Goal: Navigation & Orientation: Find specific page/section

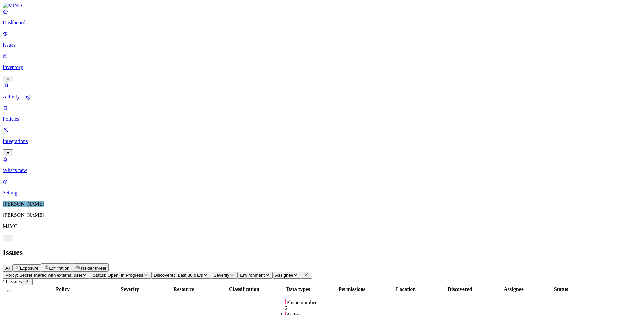
click at [29, 64] on p "Inventory" at bounding box center [315, 67] width 625 height 6
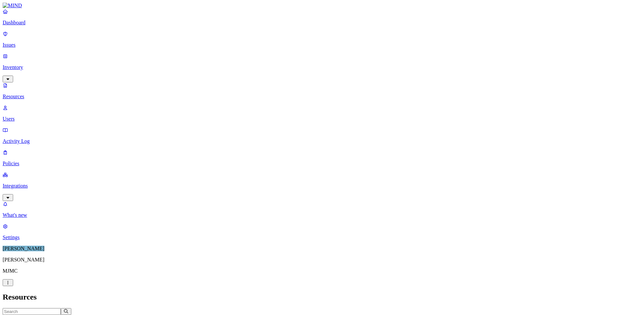
click at [25, 183] on p "Integrations" at bounding box center [315, 186] width 625 height 6
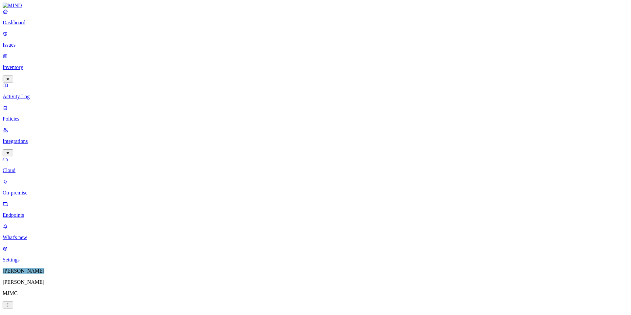
click at [27, 212] on p "Endpoints" at bounding box center [315, 215] width 625 height 6
click at [26, 190] on p "On-premise" at bounding box center [315, 193] width 625 height 6
click at [31, 156] on link "Cloud" at bounding box center [315, 164] width 625 height 17
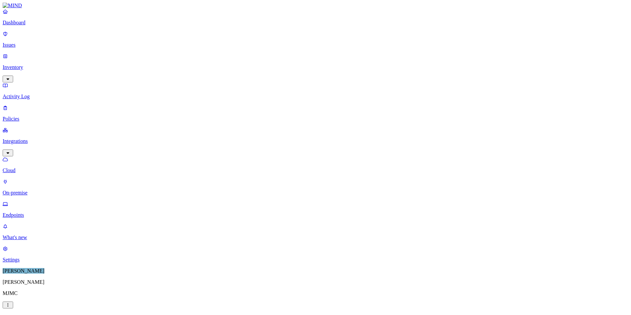
click at [28, 212] on p "Endpoints" at bounding box center [315, 215] width 625 height 6
